Goal: Task Accomplishment & Management: Use online tool/utility

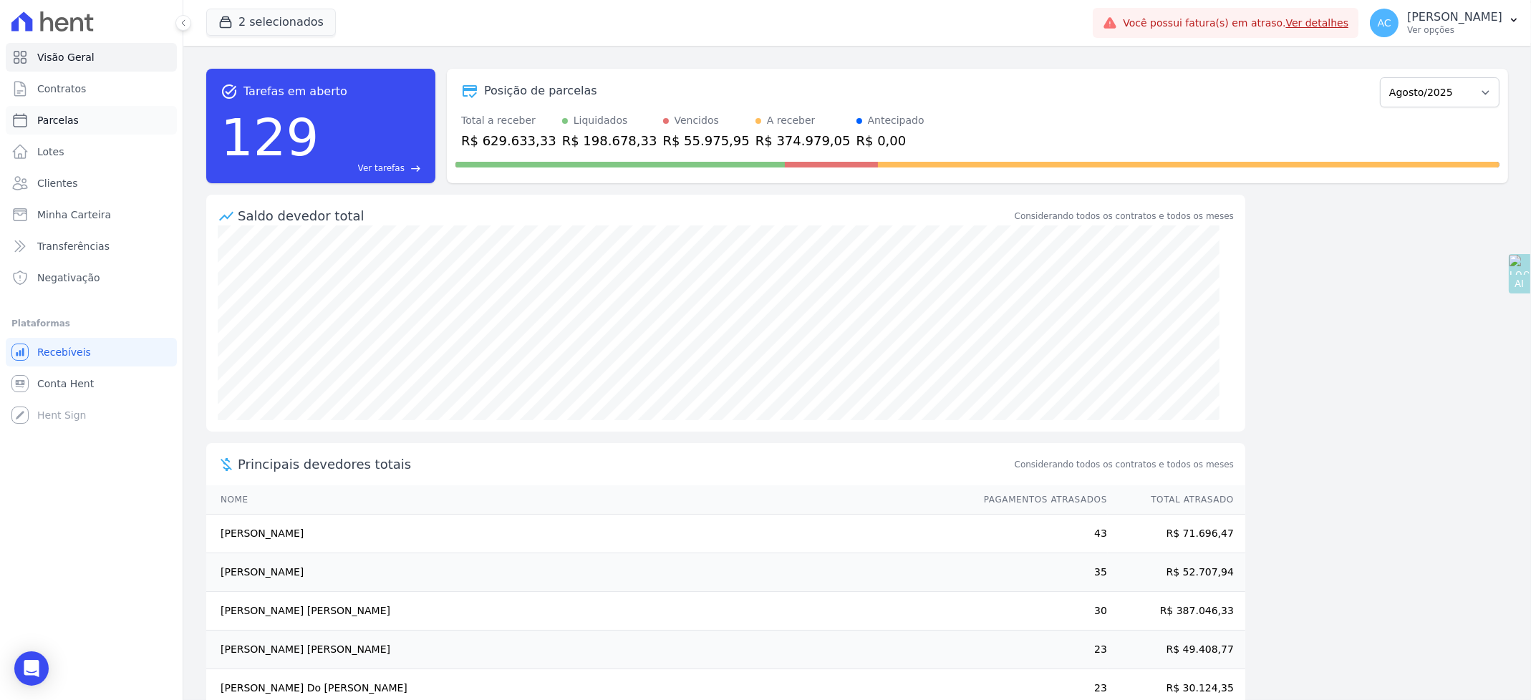
click at [59, 113] on span "Parcelas" at bounding box center [58, 120] width 42 height 14
select select
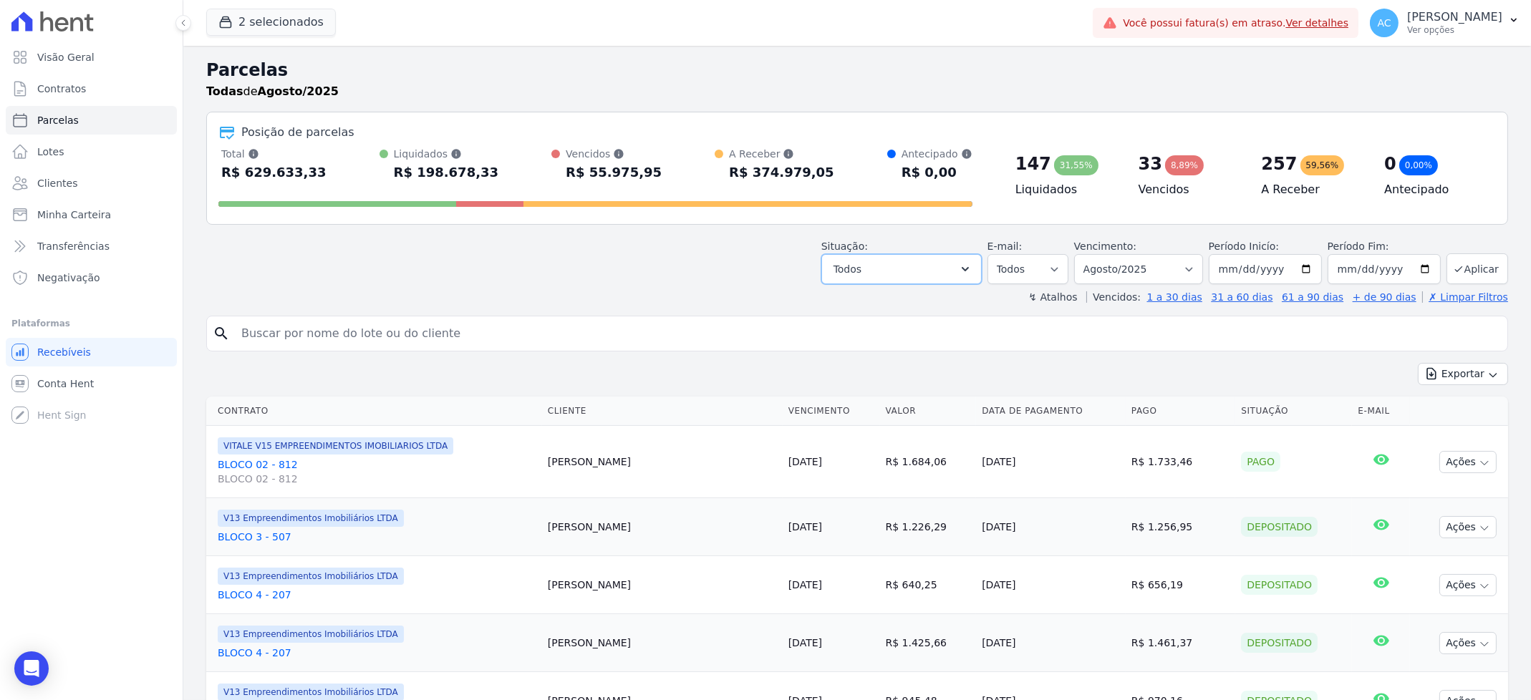
drag, startPoint x: 954, startPoint y: 269, endPoint x: 940, endPoint y: 313, distance: 46.7
click at [952, 269] on button "Todos" at bounding box center [901, 269] width 160 height 30
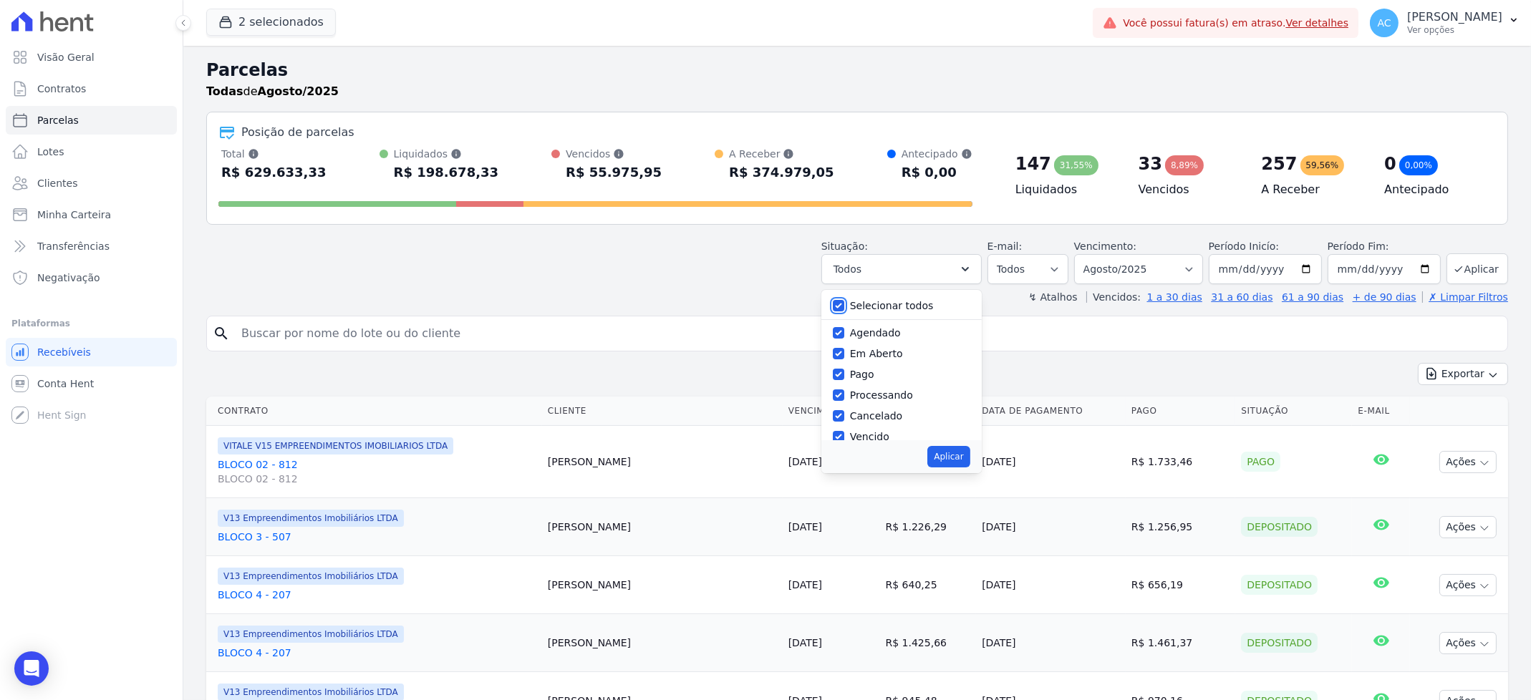
click at [844, 304] on input "Selecionar todos" at bounding box center [838, 305] width 11 height 11
checkbox input "false"
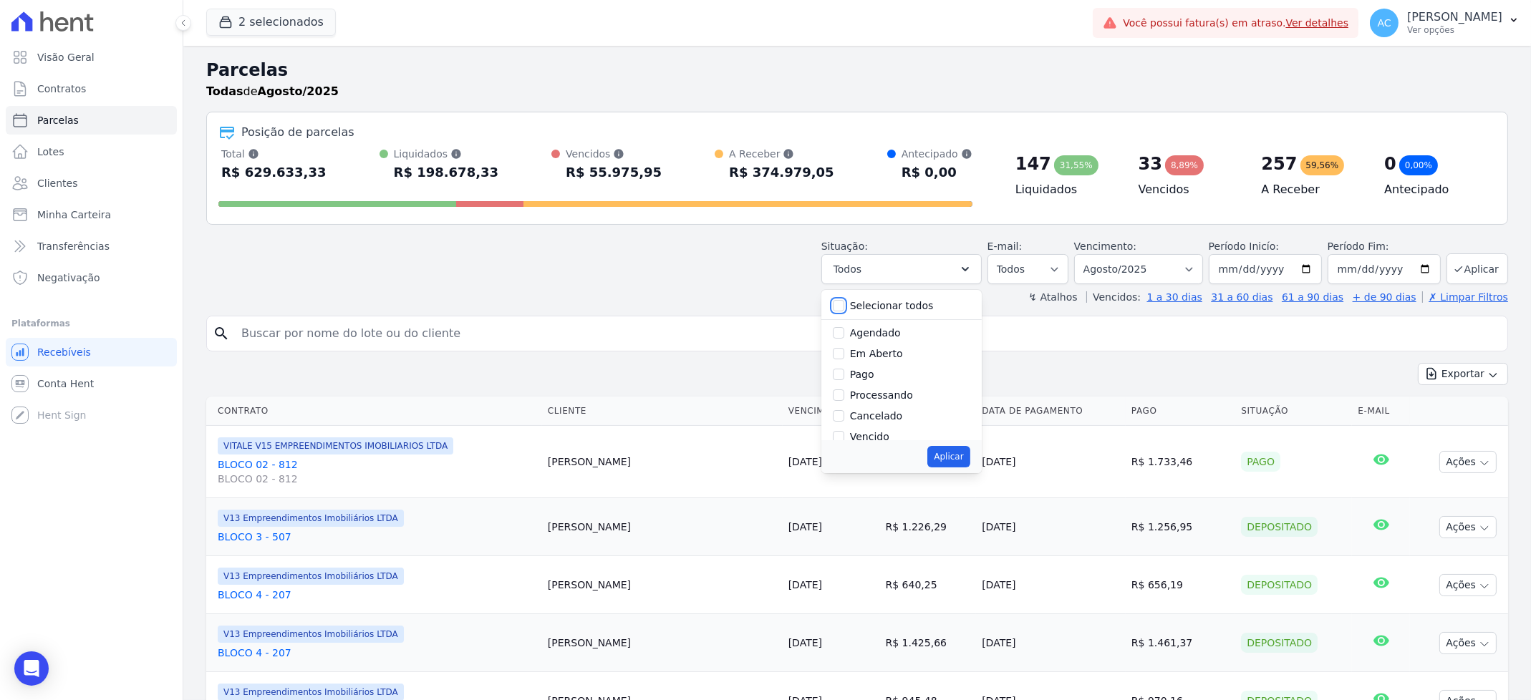
checkbox input "false"
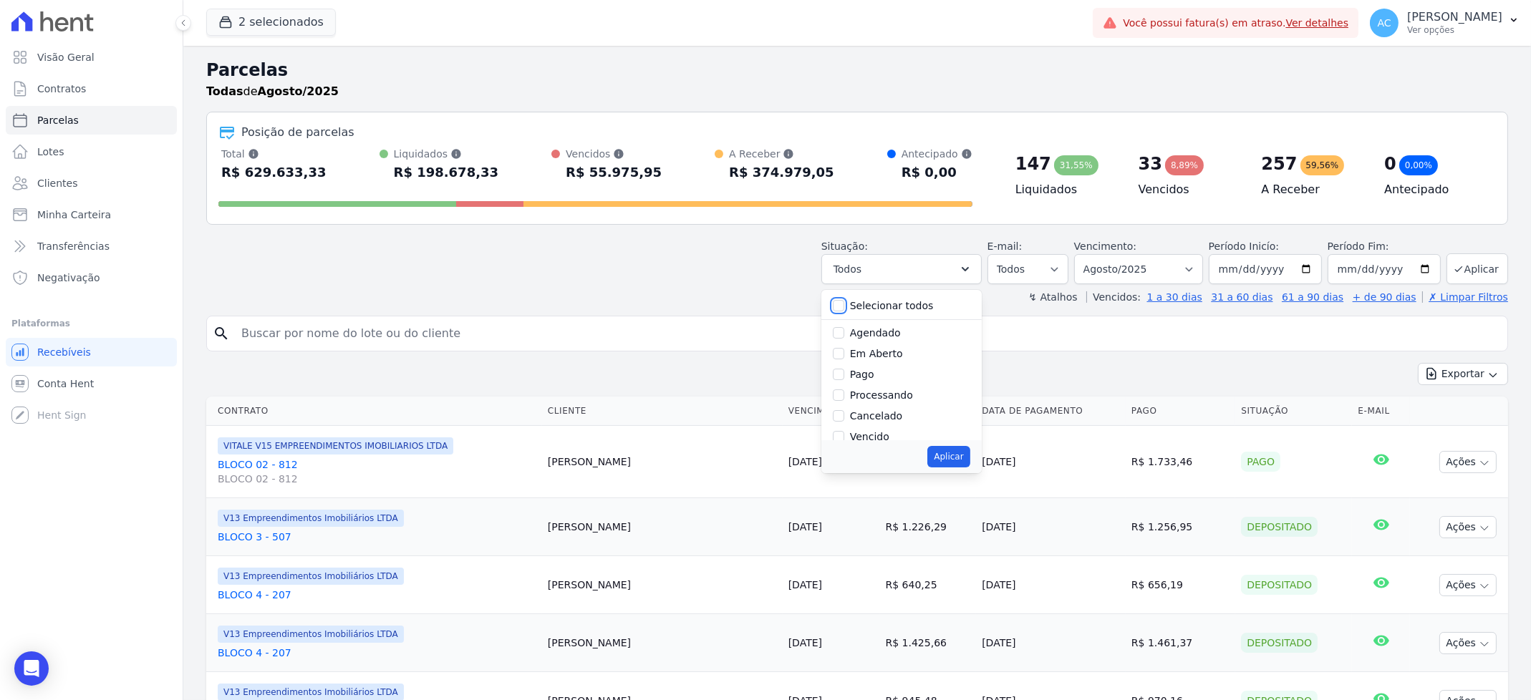
checkbox input "false"
click at [844, 377] on input "Pago" at bounding box center [838, 374] width 11 height 11
checkbox input "true"
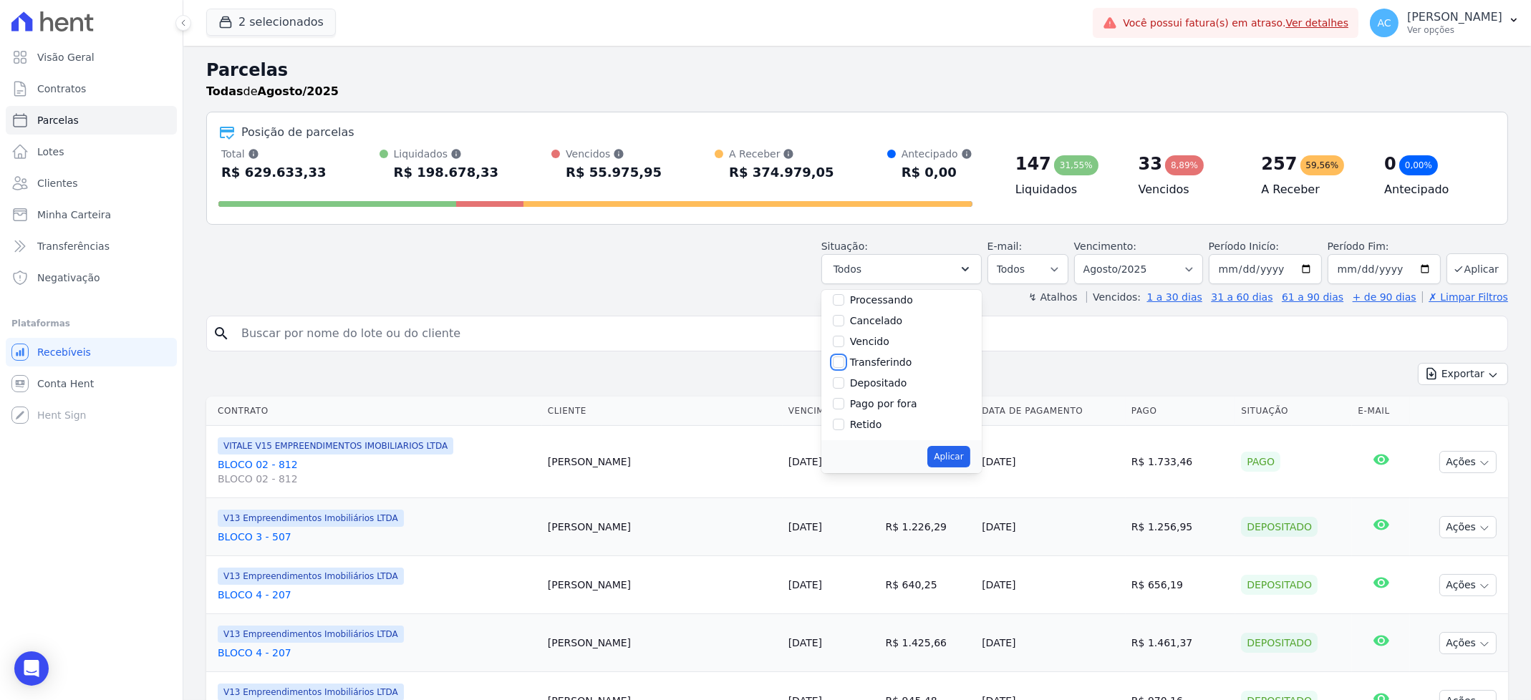
click at [844, 367] on input "Transferindo" at bounding box center [838, 362] width 11 height 11
checkbox input "true"
click at [844, 376] on div at bounding box center [838, 383] width 11 height 14
click at [851, 378] on div "Depositado" at bounding box center [901, 383] width 137 height 21
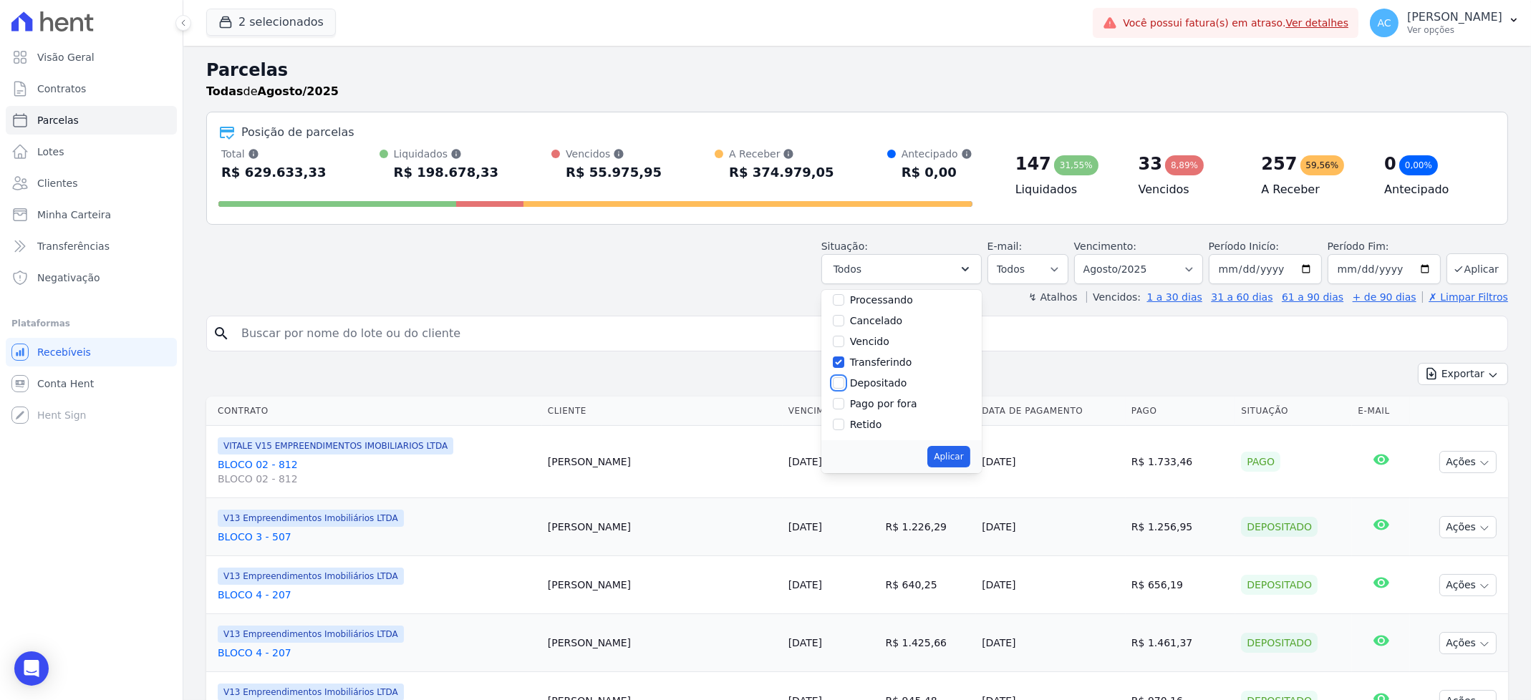
click at [844, 383] on input "Depositado" at bounding box center [838, 382] width 11 height 11
checkbox input "true"
click at [968, 458] on button "Aplicar" at bounding box center [948, 456] width 42 height 21
select select "paid"
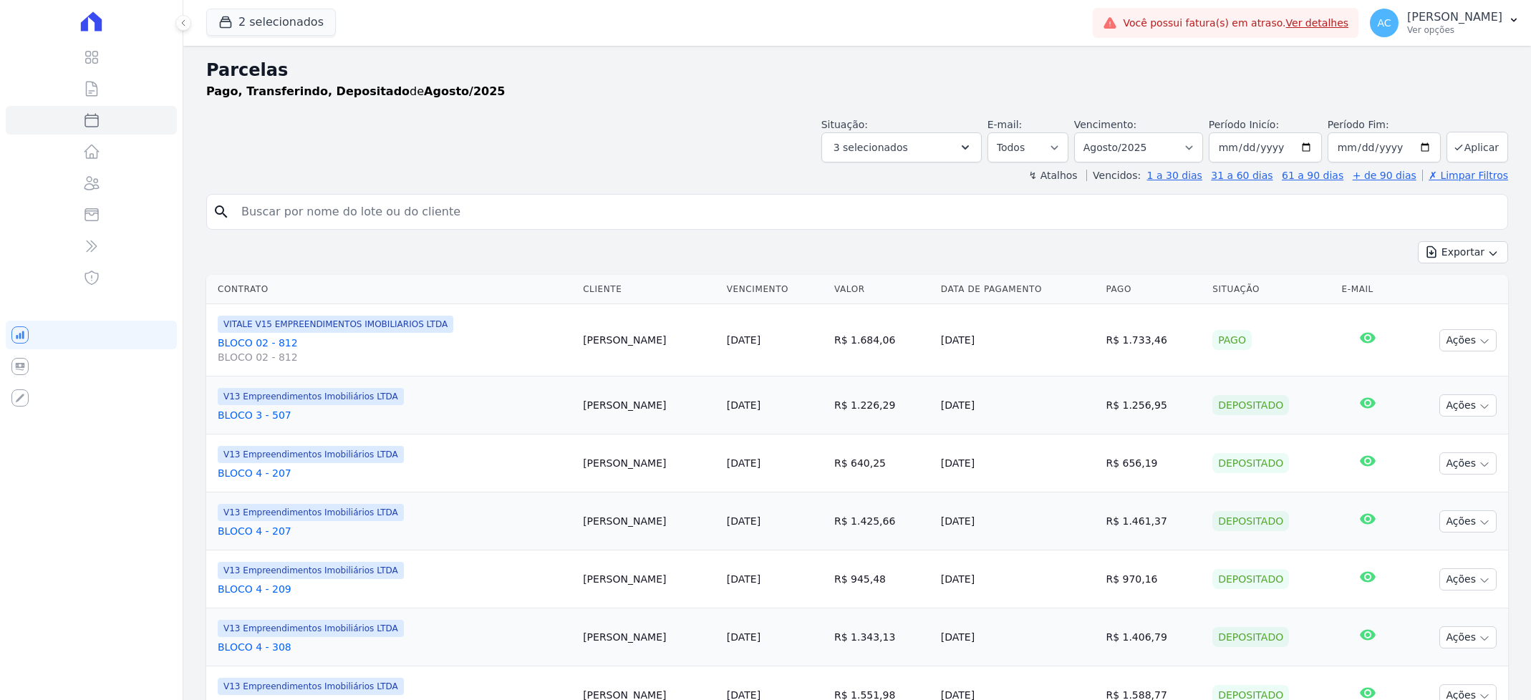
select select
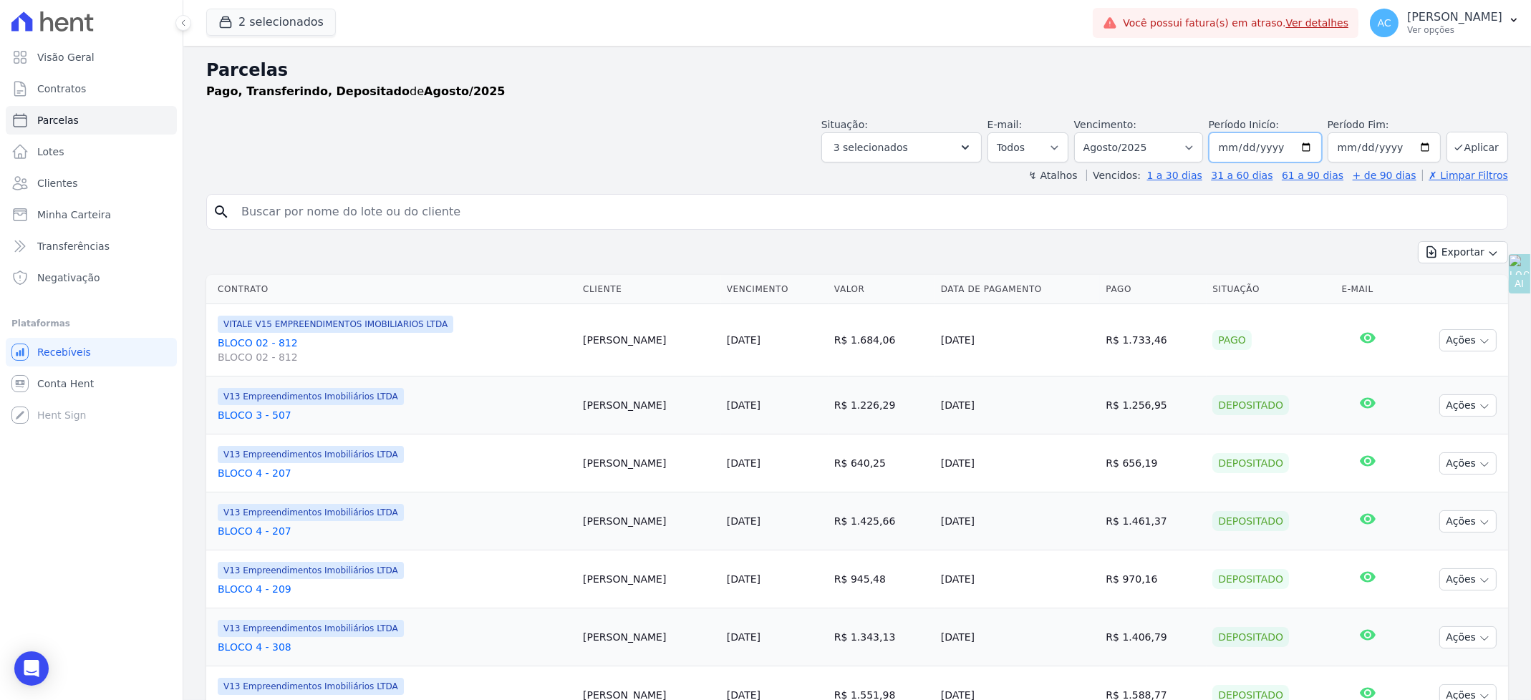
click at [1222, 152] on input "[DATE]" at bounding box center [1265, 147] width 113 height 30
type input "[DATE]"
type input "2024-01-01"
click at [1484, 153] on button "Aplicar" at bounding box center [1478, 147] width 62 height 31
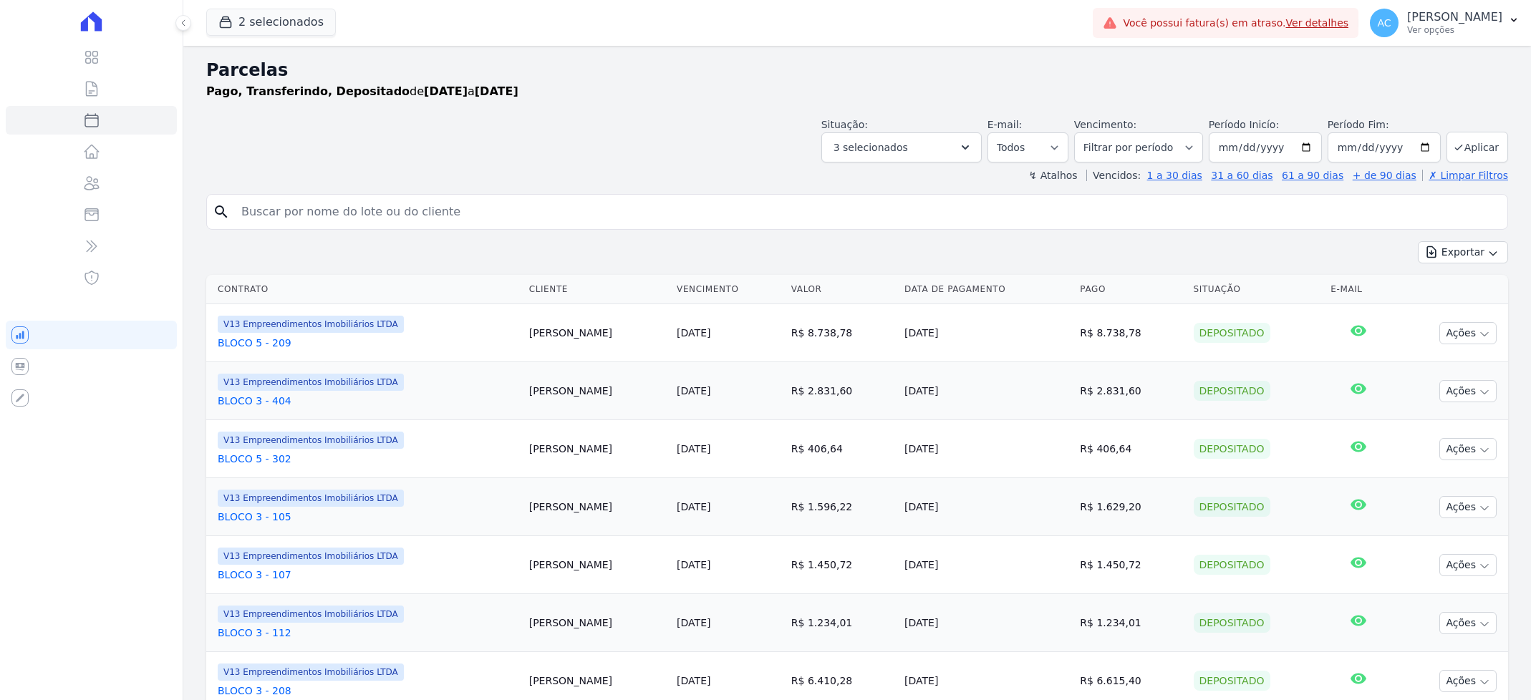
select select
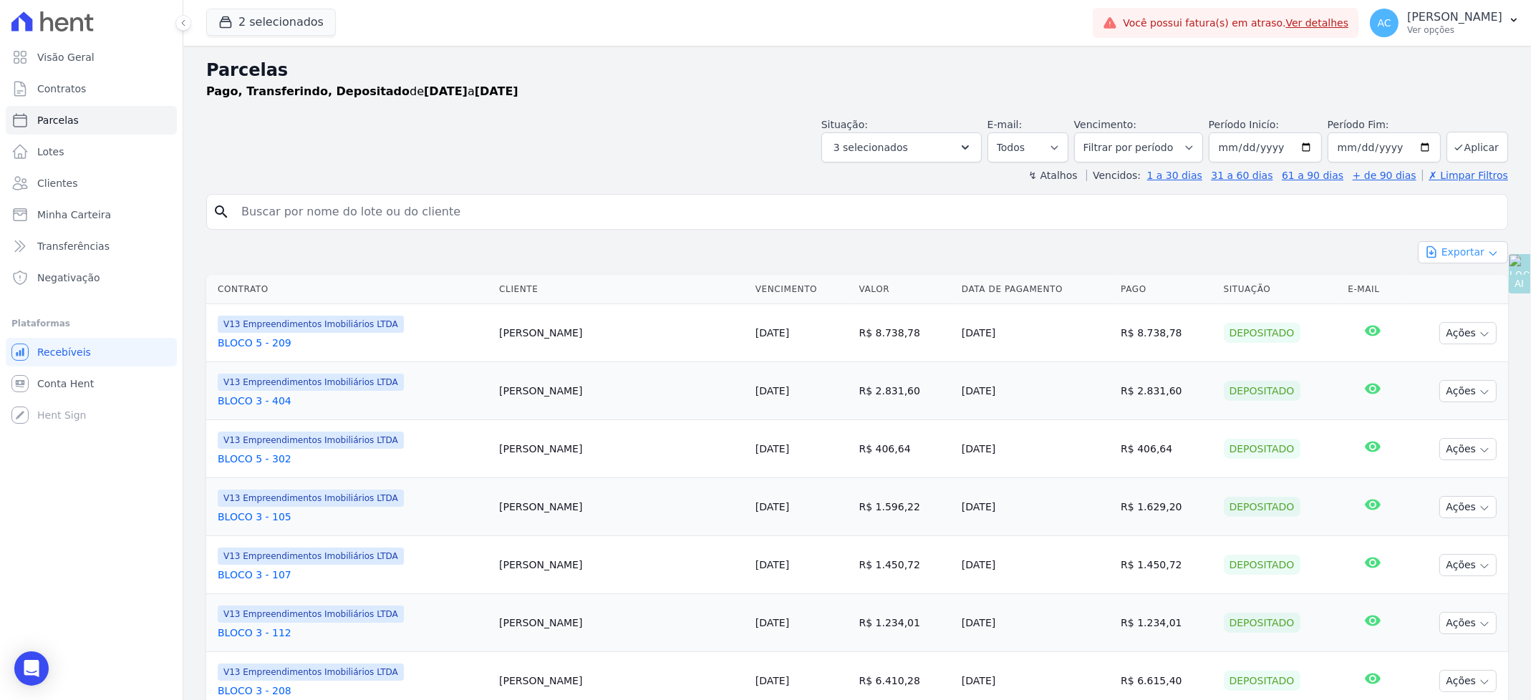
click at [1457, 259] on button "Exportar" at bounding box center [1463, 252] width 90 height 22
click at [1449, 306] on span "Exportar CSV" at bounding box center [1462, 311] width 76 height 14
